Goal: Task Accomplishment & Management: Use online tool/utility

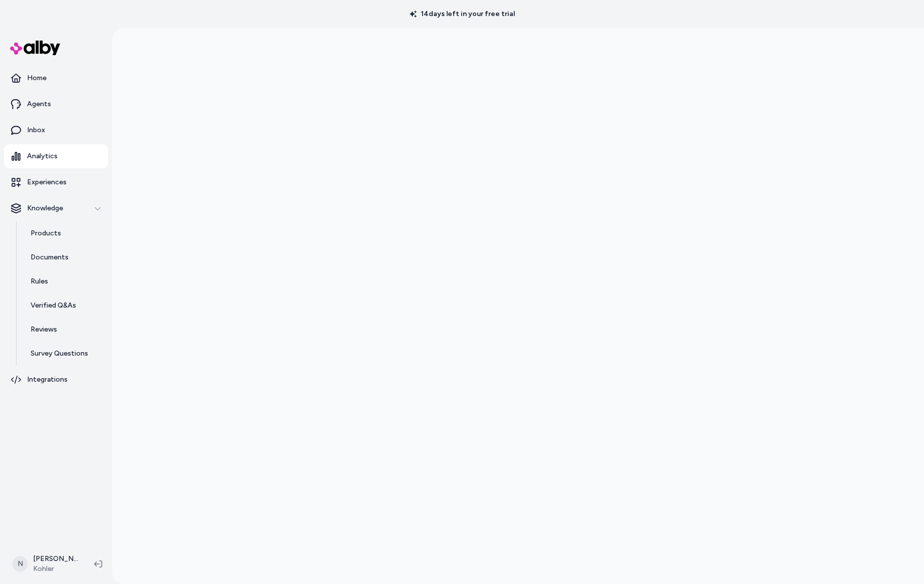
scroll to position [28, 0]
click at [54, 181] on p "Experiences" at bounding box center [49, 182] width 45 height 12
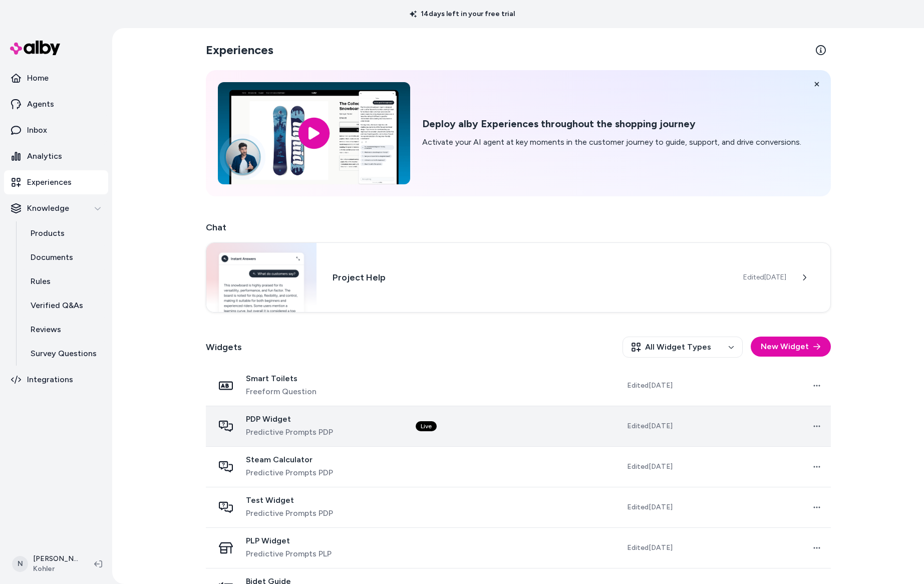
click at [318, 418] on span "PDP Widget" at bounding box center [289, 419] width 87 height 10
click at [298, 414] on span "PDP Widget" at bounding box center [289, 419] width 87 height 10
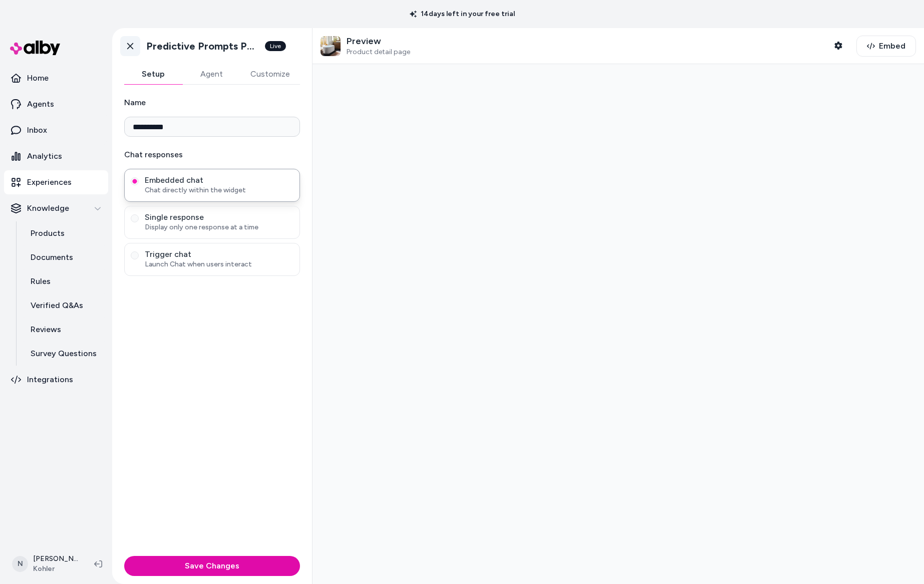
click at [131, 45] on icon at bounding box center [130, 46] width 6 height 7
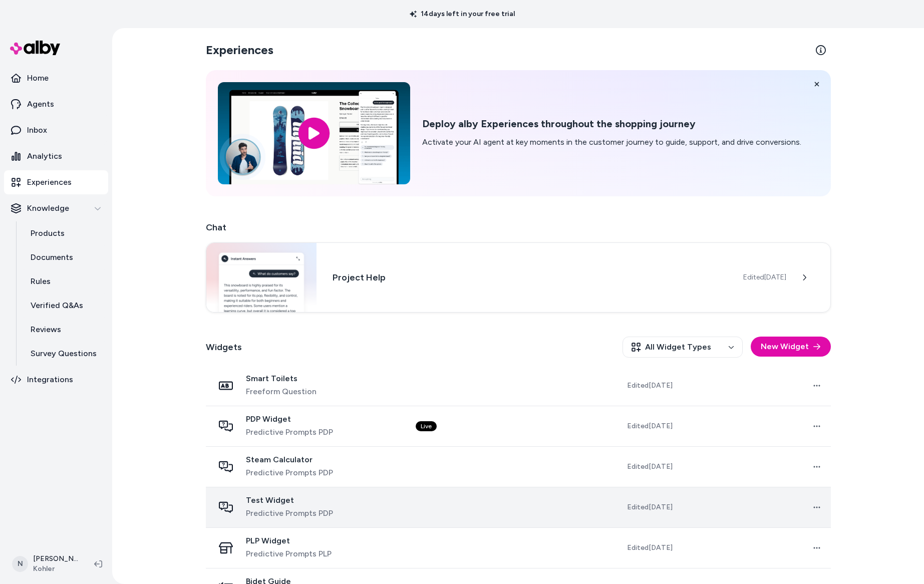
click at [354, 504] on div "Test Widget Predictive Prompts PDP" at bounding box center [307, 507] width 186 height 24
click at [316, 509] on span "Predictive Prompts PDP" at bounding box center [289, 513] width 87 height 12
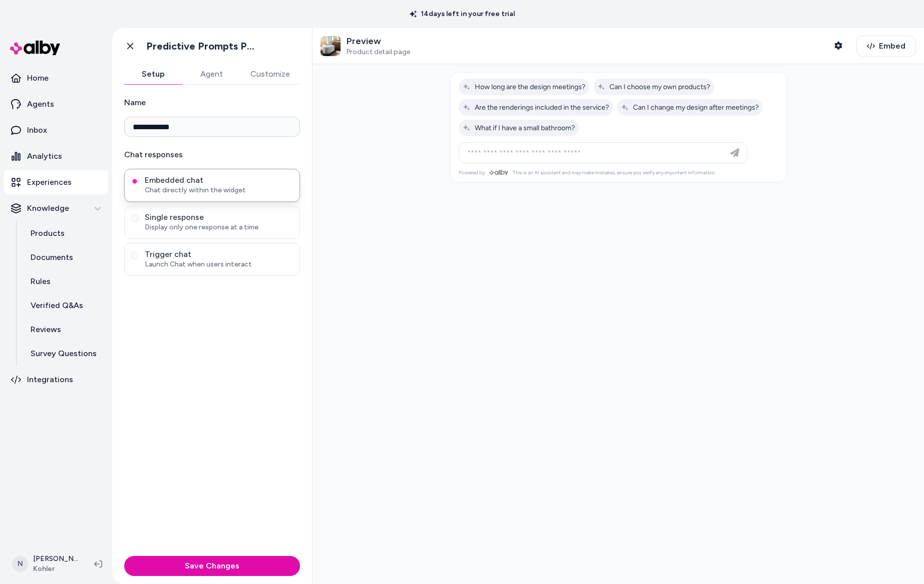
click at [281, 78] on button "Customize" at bounding box center [270, 74] width 60 height 20
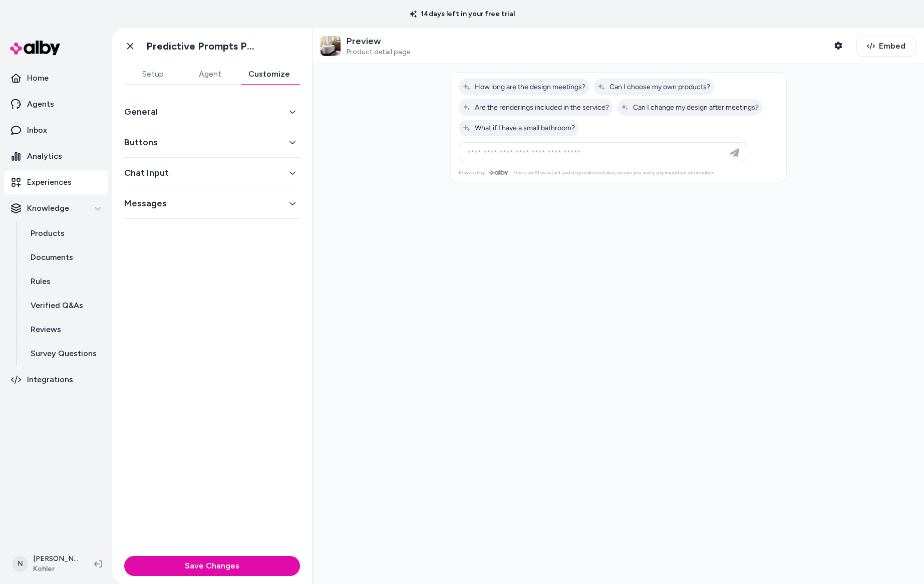
click at [211, 122] on div "General" at bounding box center [212, 112] width 176 height 31
click at [263, 117] on button "General" at bounding box center [212, 112] width 176 height 14
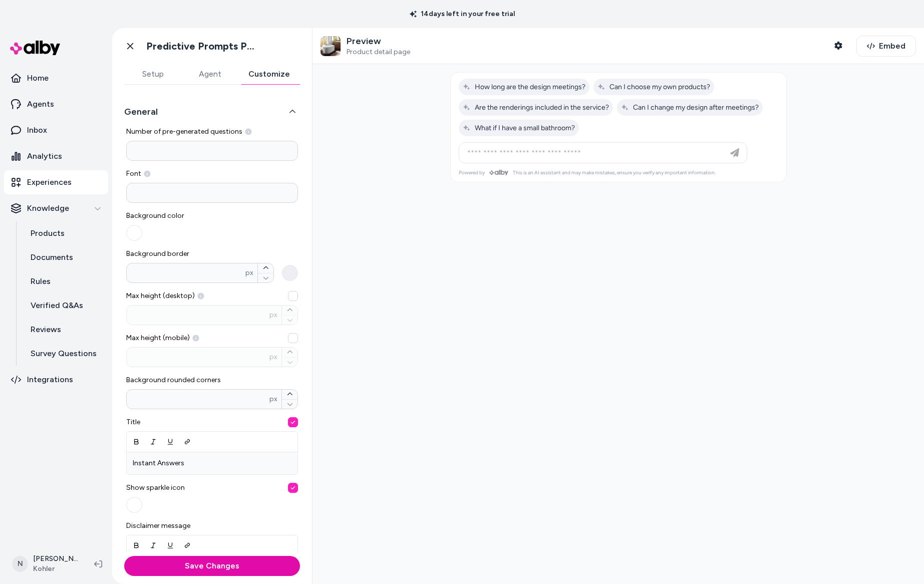
scroll to position [175, 0]
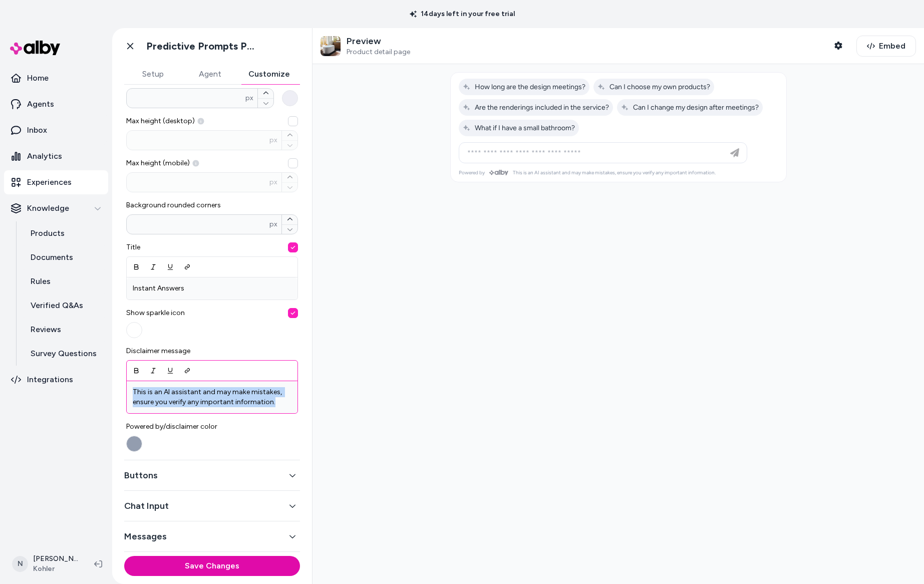
drag, startPoint x: 284, startPoint y: 402, endPoint x: 108, endPoint y: 393, distance: 175.5
click at [108, 393] on section "Home Agents Inbox Analytics Experiences Knowledge Products Documents Rules Veri…" at bounding box center [462, 320] width 924 height 584
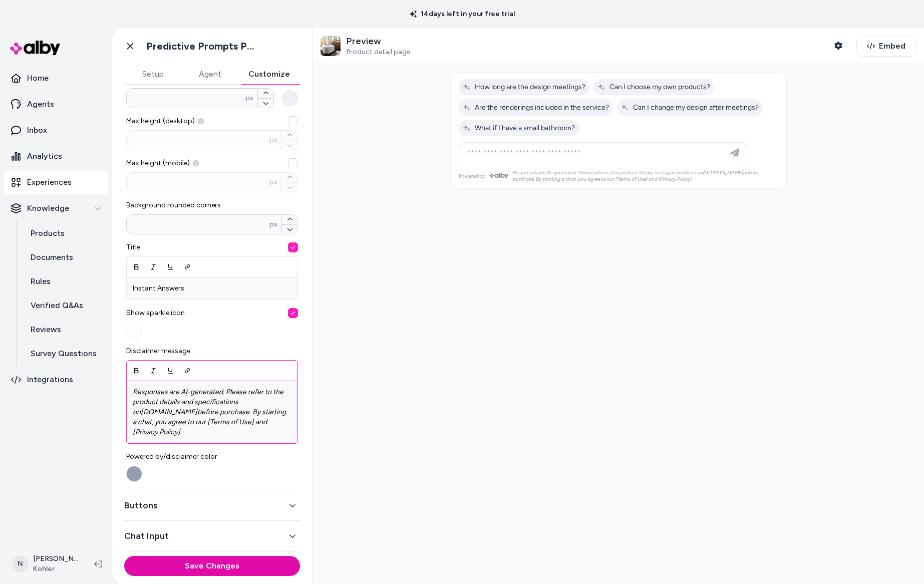
click at [191, 422] on em "before purchase. By starting a chat, you agree to our [Terms of Use] and [Priva…" at bounding box center [210, 422] width 155 height 29
click at [205, 421] on em "before purchase. By starting a chat, you agree to our Terms of Use and [Privacy…" at bounding box center [211, 422] width 157 height 29
click at [248, 421] on em "before purchase. By starting a chat, you agree to our Terms of Use and [Privacy…" at bounding box center [211, 422] width 157 height 29
drag, startPoint x: 201, startPoint y: 422, endPoint x: 243, endPoint y: 421, distance: 41.6
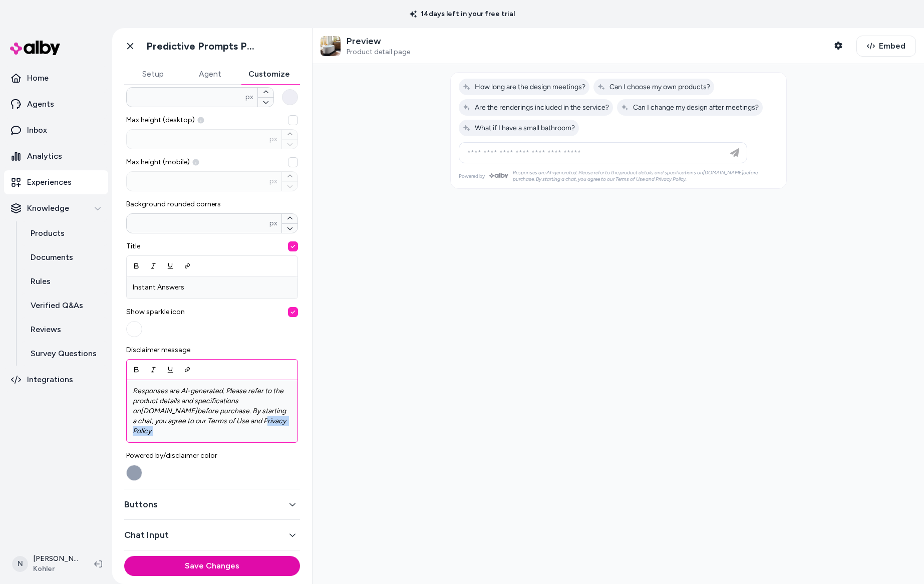
click at [243, 421] on em "before purchase. By starting a chat, you agree to our Terms of Use and Privacy …" at bounding box center [210, 421] width 155 height 29
click at [192, 371] on button "Link" at bounding box center [187, 370] width 17 height 18
click at [326, 430] on div at bounding box center [619, 324] width 612 height 520
click at [225, 421] on em "Privacy Policy" at bounding box center [209, 426] width 153 height 19
drag, startPoint x: 202, startPoint y: 420, endPoint x: 242, endPoint y: 417, distance: 39.7
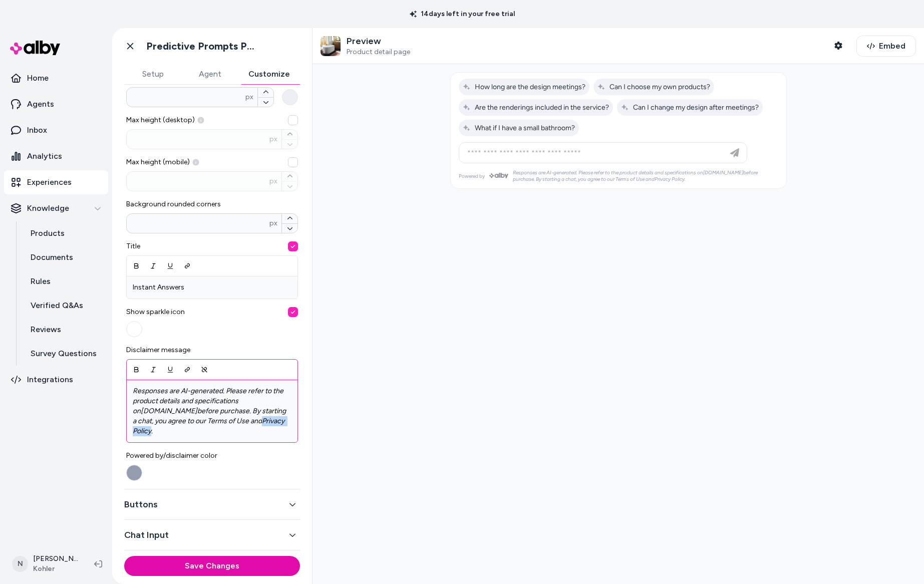
click at [242, 417] on em "Privacy Policy" at bounding box center [209, 426] width 153 height 19
click at [167, 366] on icon "Underline (Ctrl+I)" at bounding box center [170, 369] width 7 height 7
drag, startPoint x: 147, startPoint y: 420, endPoint x: 183, endPoint y: 421, distance: 36.1
click at [176, 420] on em "before purchase. By starting a chat, you agree to our Terms of Use and" at bounding box center [210, 415] width 155 height 19
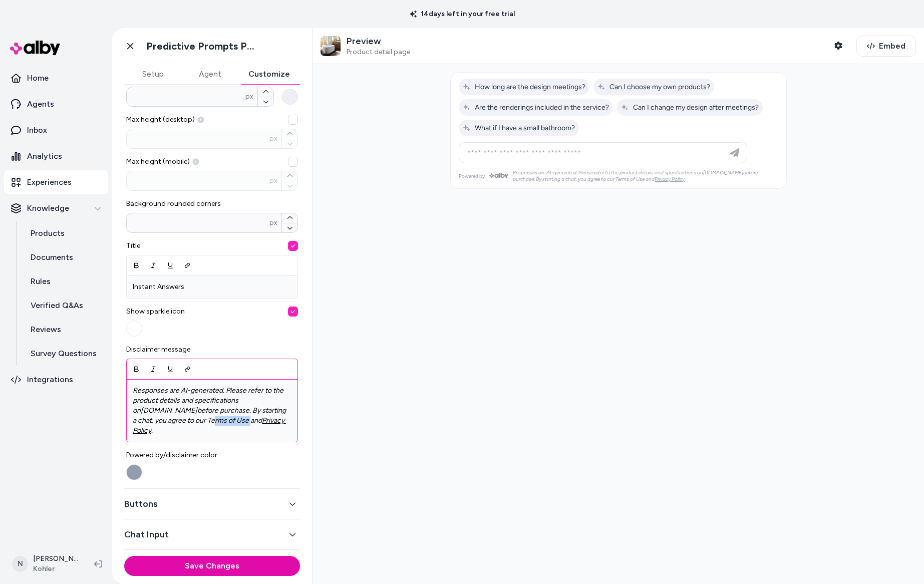
drag, startPoint x: 186, startPoint y: 420, endPoint x: 149, endPoint y: 421, distance: 37.1
click at [147, 421] on em "before purchase. By starting a chat, you agree to our Terms of Use and" at bounding box center [210, 415] width 155 height 19
click at [147, 420] on em "before purchase. By starting a chat, you agree to our Terms of Use and" at bounding box center [210, 415] width 155 height 19
drag, startPoint x: 146, startPoint y: 420, endPoint x: 186, endPoint y: 419, distance: 40.1
click at [186, 419] on em "before purchase. By starting a chat, you agree to our Terms of Use and" at bounding box center [210, 415] width 155 height 19
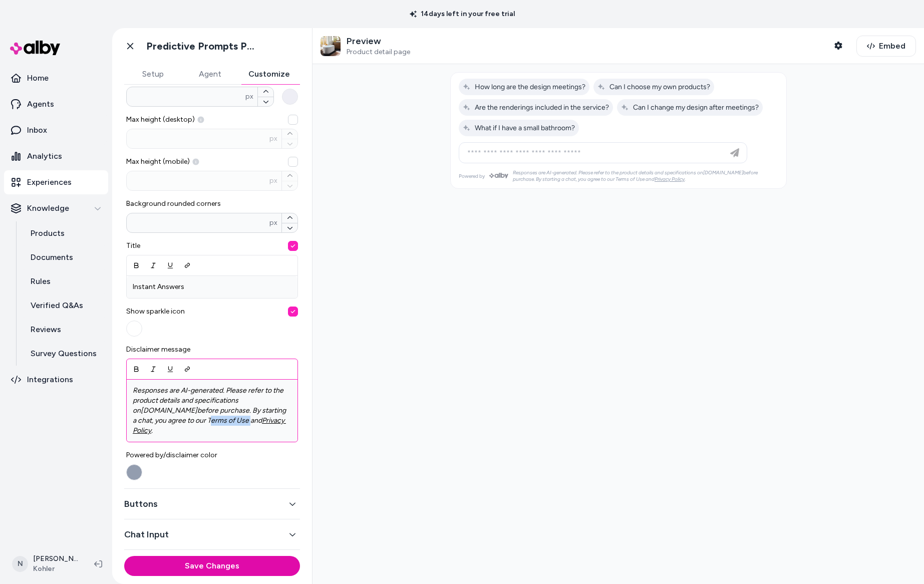
drag, startPoint x: 186, startPoint y: 420, endPoint x: 148, endPoint y: 417, distance: 38.2
click at [146, 418] on em "before purchase. By starting a chat, you agree to our Terms of Use and" at bounding box center [210, 415] width 155 height 19
click at [185, 368] on icon "Link" at bounding box center [187, 369] width 7 height 7
click at [166, 364] on button "Underline (Ctrl+I)" at bounding box center [170, 369] width 17 height 18
click at [844, 49] on button "Shopper Context" at bounding box center [838, 46] width 20 height 20
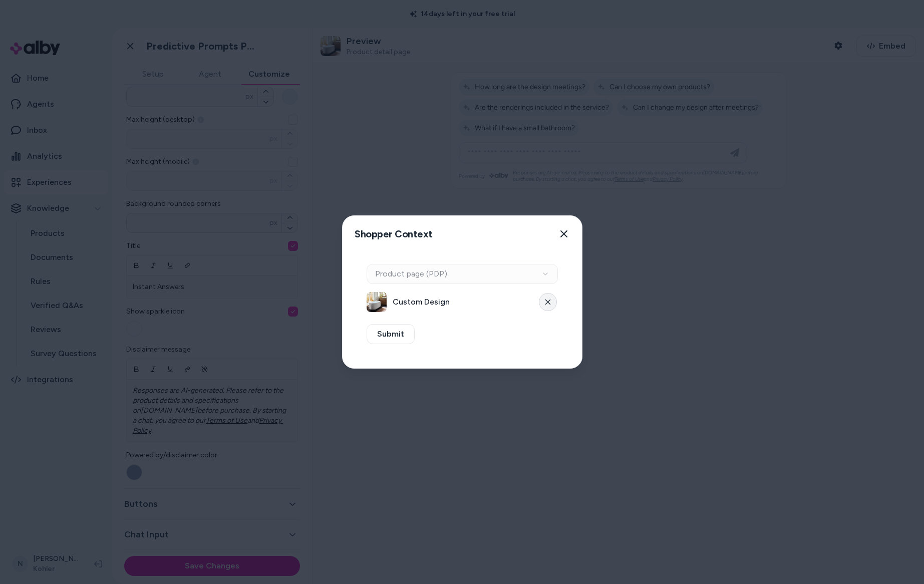
click at [546, 300] on icon at bounding box center [548, 302] width 6 height 6
click at [489, 275] on div "Context Type Product page (PDP)" at bounding box center [462, 274] width 191 height 20
click at [476, 306] on button "Select a product" at bounding box center [462, 302] width 191 height 20
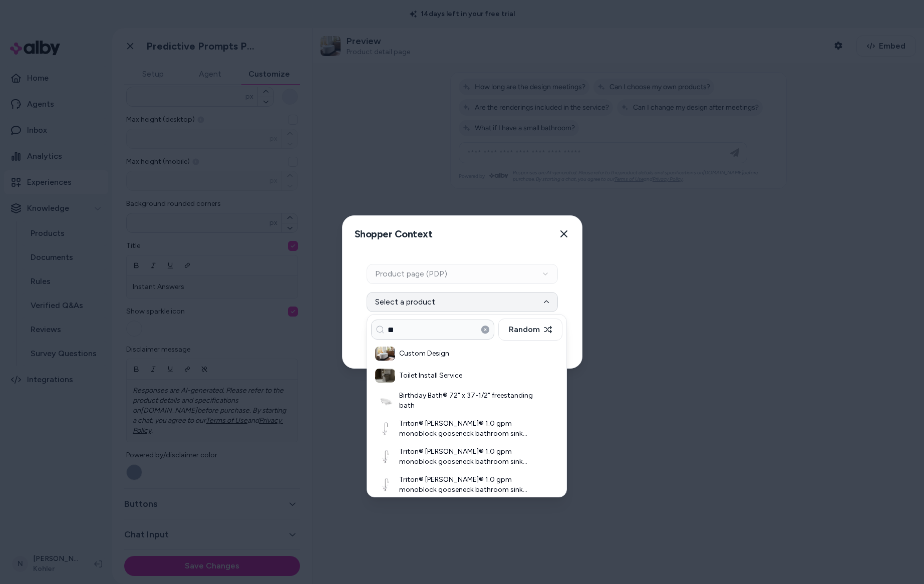
type input "*"
type input "****"
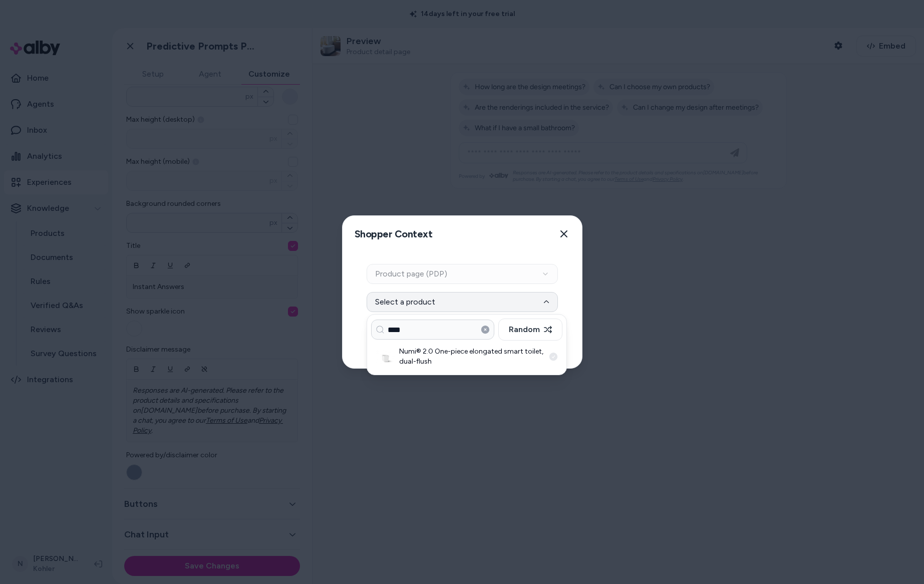
click at [434, 350] on h3 "Numi® 2.0 One-piece elongated smart toilet, dual-flush" at bounding box center [471, 357] width 145 height 20
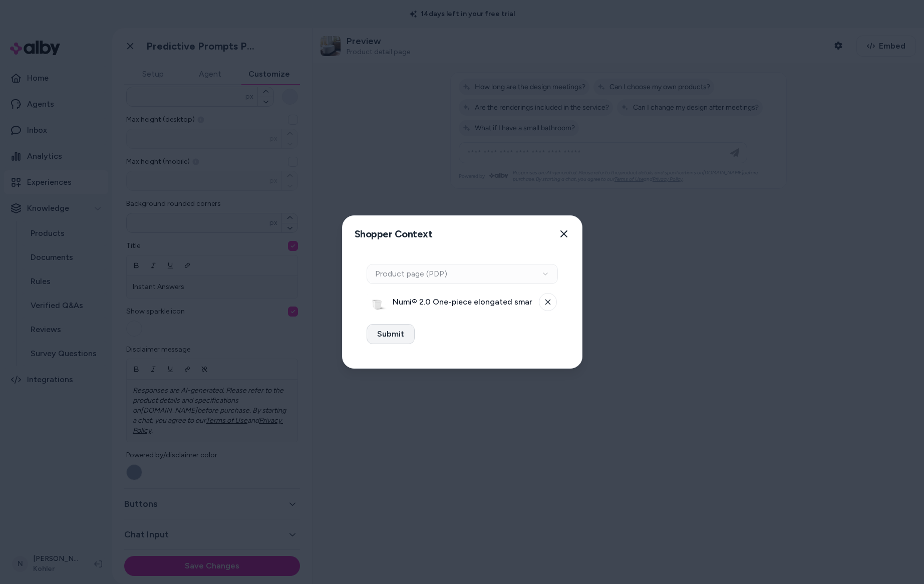
click at [403, 338] on button "Submit" at bounding box center [391, 334] width 48 height 20
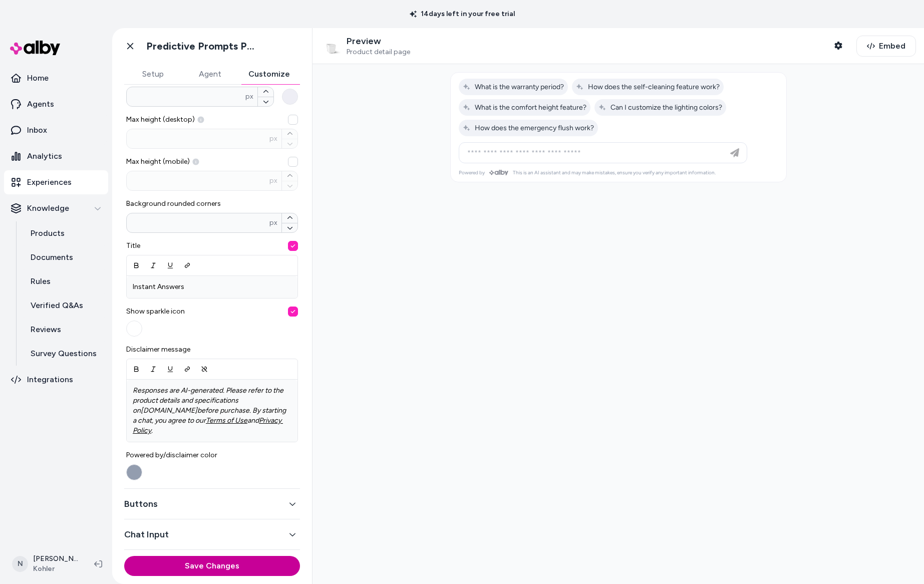
click at [216, 570] on button "Save Changes" at bounding box center [212, 566] width 176 height 20
click at [482, 354] on div at bounding box center [619, 324] width 612 height 520
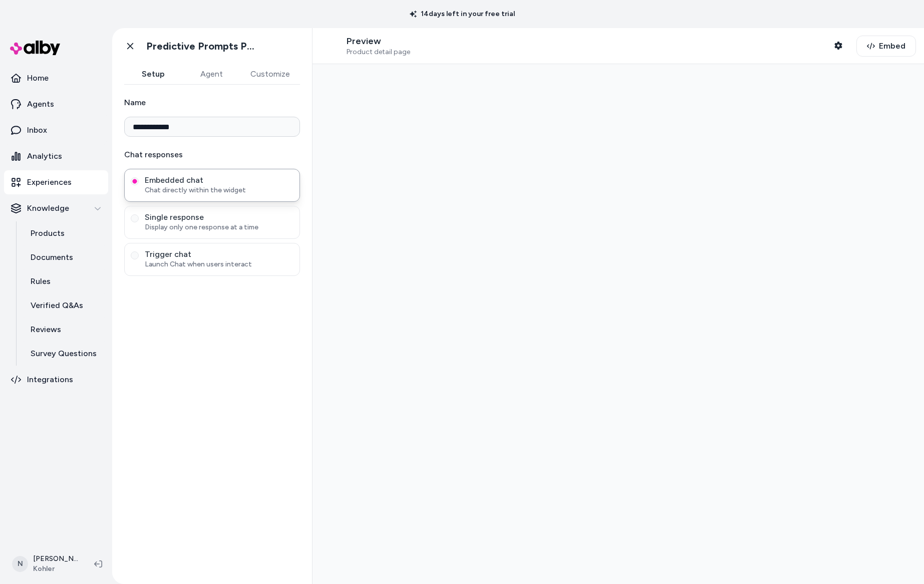
type input "**********"
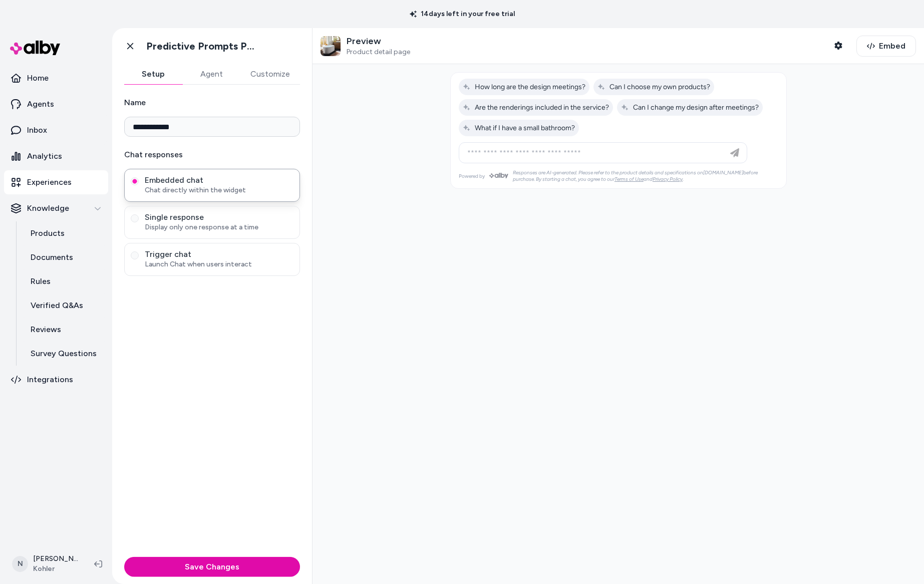
click at [262, 77] on button "Customize" at bounding box center [270, 74] width 60 height 20
